Goal: Download file/media

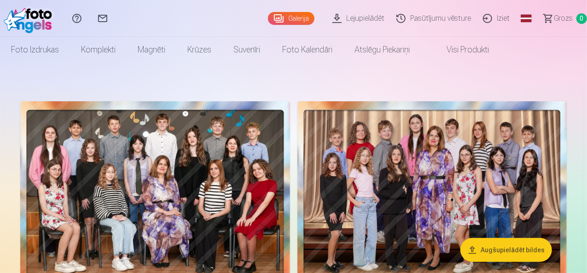
click at [511, 248] on button "Augšupielādēt bildes" at bounding box center [506, 250] width 92 height 24
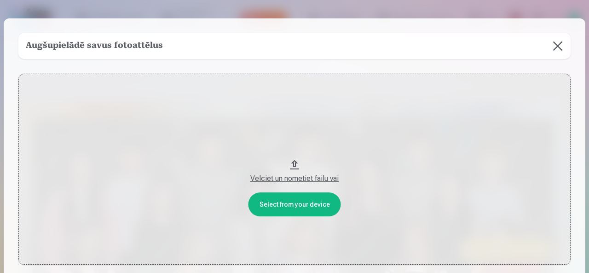
click at [287, 163] on button "Velciet un nometiet failu vai" at bounding box center [294, 169] width 552 height 191
click at [560, 47] on button at bounding box center [558, 46] width 26 height 26
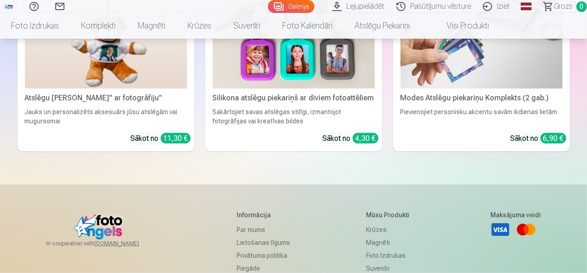
scroll to position [7640, 0]
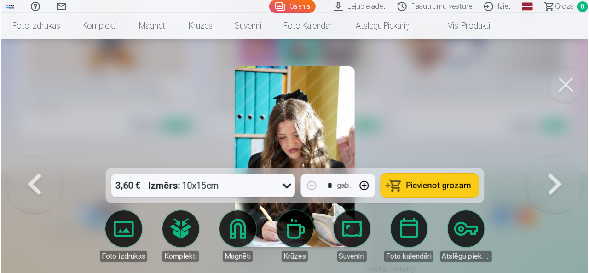
scroll to position [7670, 0]
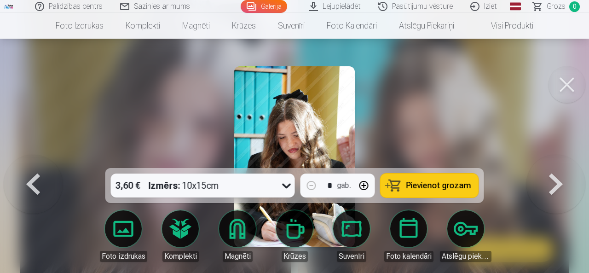
click at [291, 122] on img at bounding box center [294, 156] width 121 height 181
click at [347, 4] on link "Lejupielādēt" at bounding box center [335, 6] width 69 height 13
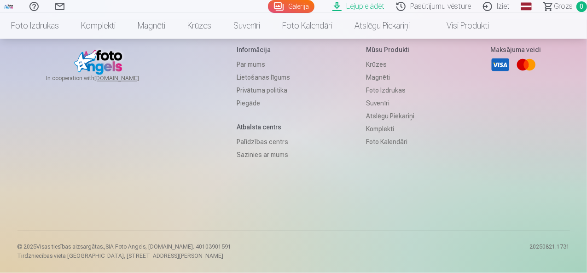
scroll to position [1229, 0]
